Goal: Transaction & Acquisition: Purchase product/service

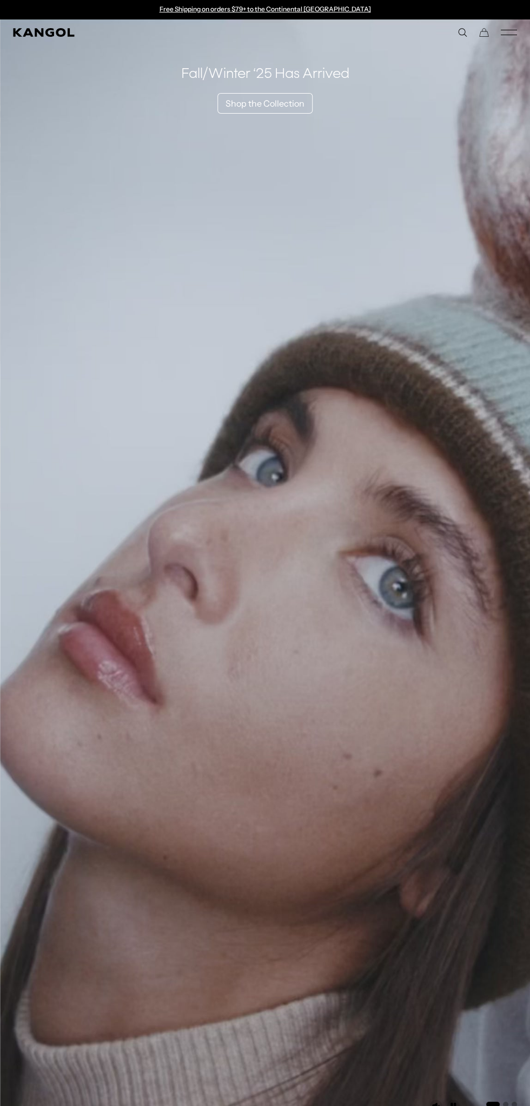
click at [512, 32] on icon "Mobile Menu" at bounding box center [509, 33] width 16 height 10
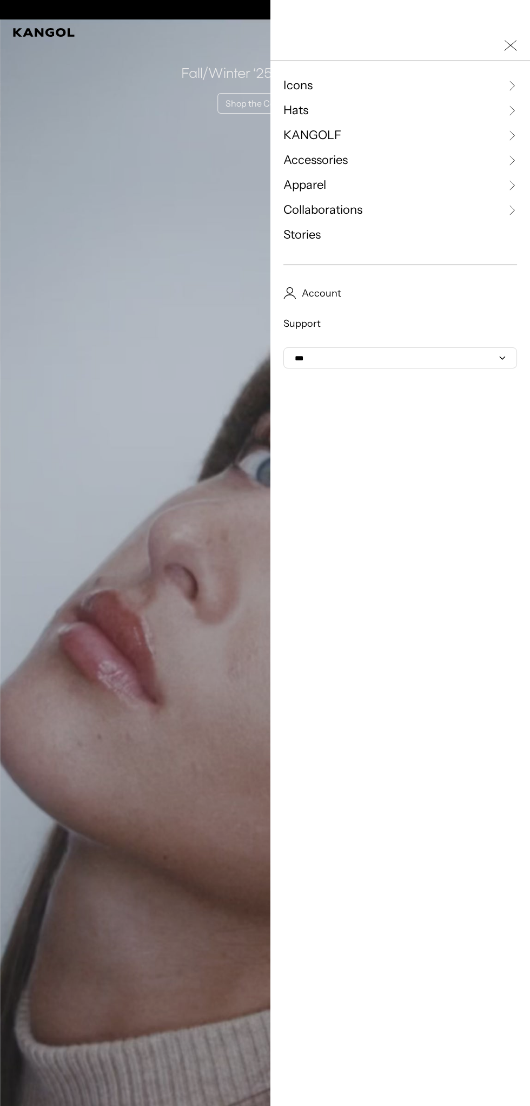
scroll to position [0, 223]
click at [314, 109] on link "Hats" at bounding box center [401, 110] width 234 height 16
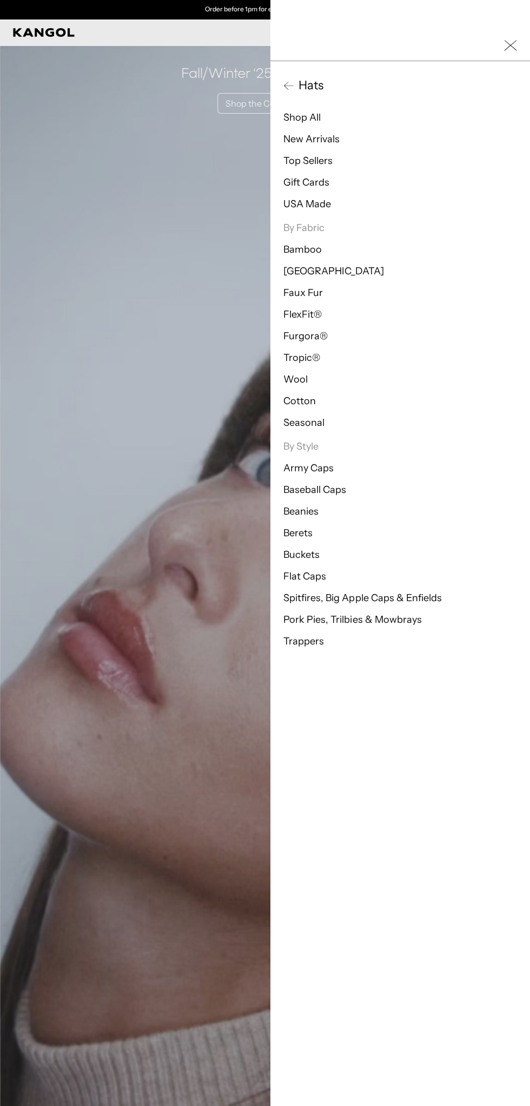
click at [511, 45] on rect "Close Mobile Nav" at bounding box center [511, 45] width 12 height 10
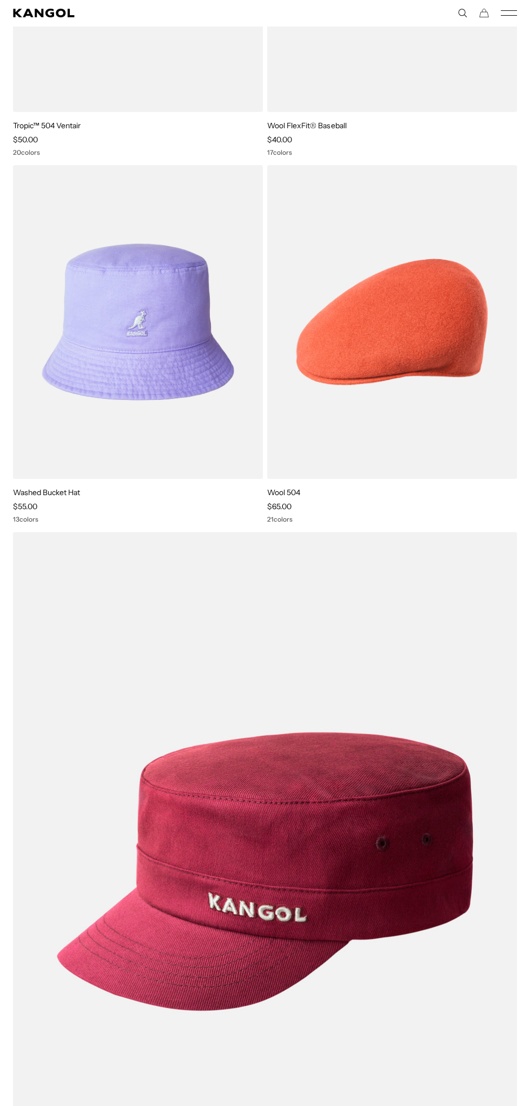
scroll to position [219, 0]
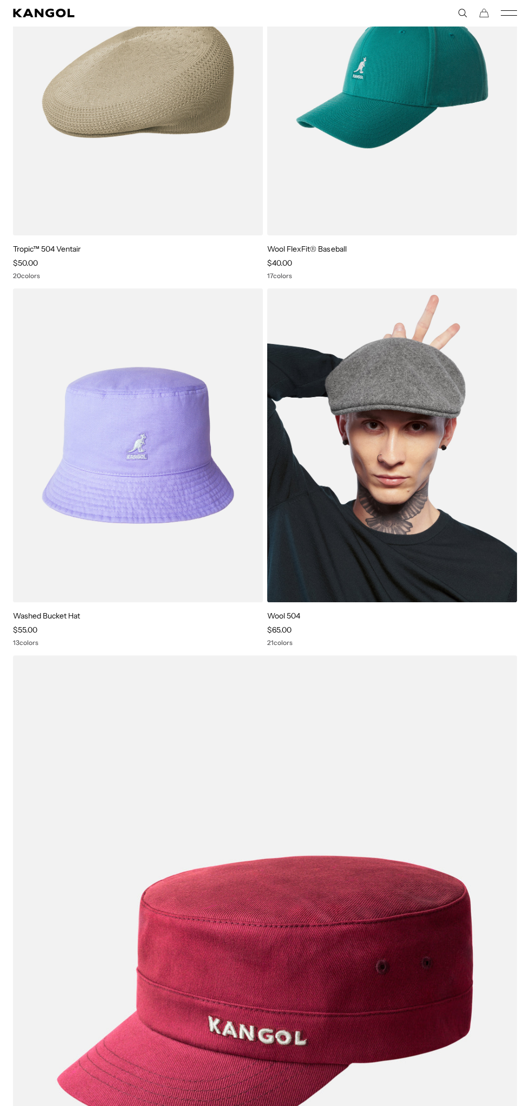
click at [437, 528] on img at bounding box center [392, 445] width 250 height 314
click at [457, 561] on img at bounding box center [392, 445] width 250 height 314
click at [291, 614] on link "Wool 504" at bounding box center [283, 616] width 33 height 10
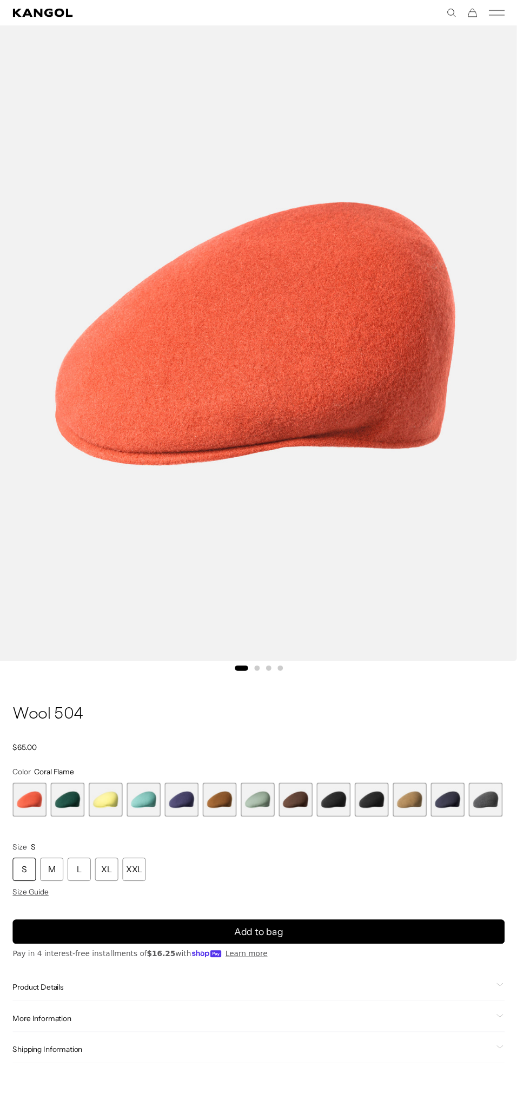
scroll to position [0, 223]
click at [156, 822] on span "4 of 21" at bounding box center [147, 819] width 35 height 35
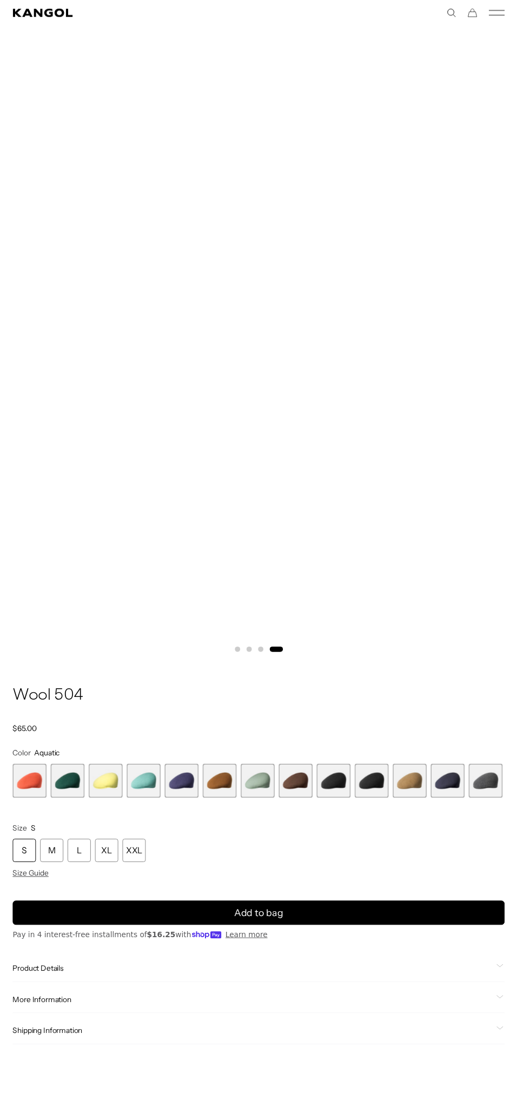
scroll to position [117, 0]
